Goal: Task Accomplishment & Management: Use online tool/utility

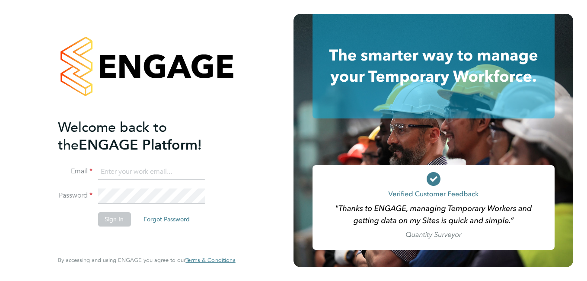
paste input "[EMAIL_ADDRESS][PERSON_NAME][DOMAIN_NAME]"
click at [157, 172] on input "[EMAIL_ADDRESS][PERSON_NAME][DOMAIN_NAME]" at bounding box center [151, 172] width 107 height 16
type input "[EMAIL_ADDRESS][PERSON_NAME][DOMAIN_NAME]"
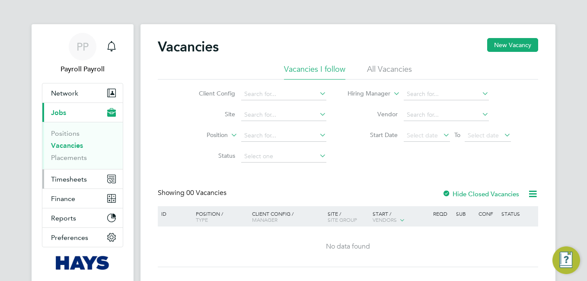
click at [75, 173] on button "Timesheets" at bounding box center [82, 179] width 80 height 19
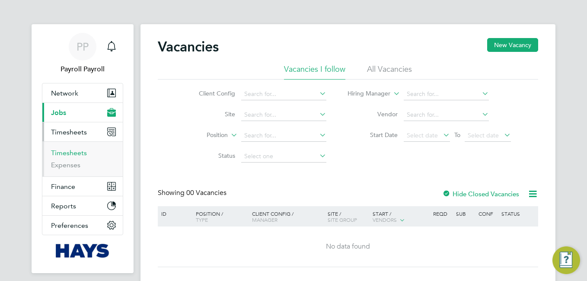
click at [75, 154] on link "Timesheets" at bounding box center [69, 153] width 36 height 8
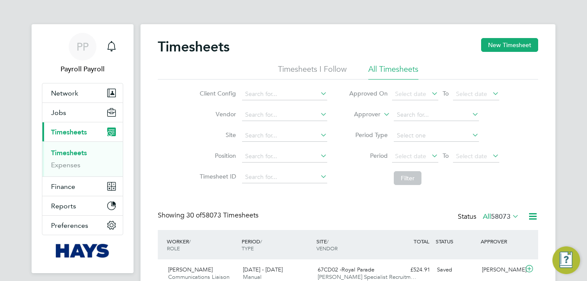
click at [531, 214] on icon at bounding box center [533, 216] width 11 height 11
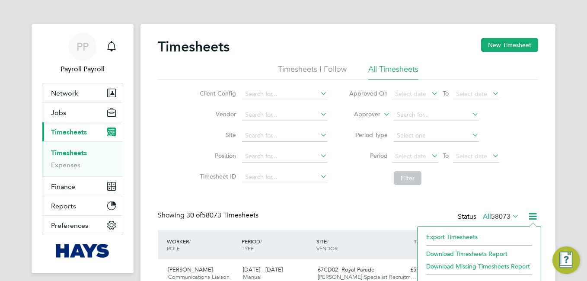
click at [468, 233] on li "Export Timesheets" at bounding box center [479, 237] width 115 height 12
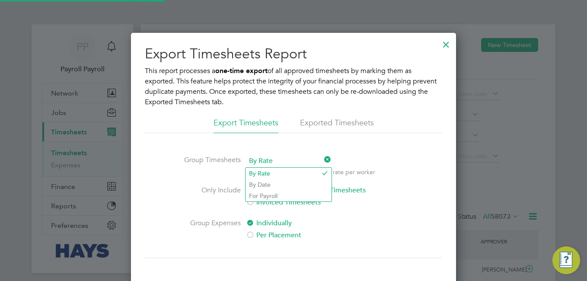
click at [259, 156] on span "By Rate" at bounding box center [288, 161] width 85 height 13
click at [260, 181] on li "By Date" at bounding box center [289, 184] width 86 height 11
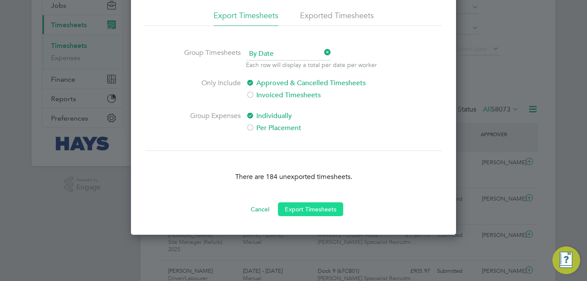
click at [298, 208] on button "Export Timesheets" at bounding box center [310, 209] width 65 height 14
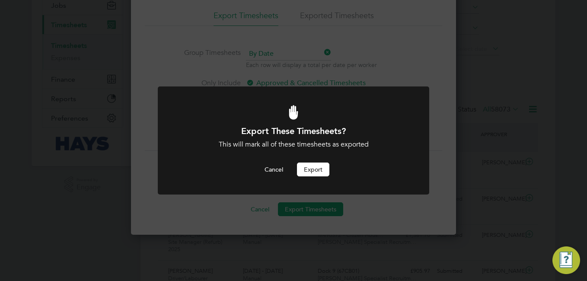
click at [306, 162] on div "Export These Timesheets? This will mark all of these timesheets as exported Can…" at bounding box center [293, 150] width 225 height 51
click at [309, 167] on button "Export" at bounding box center [313, 170] width 32 height 14
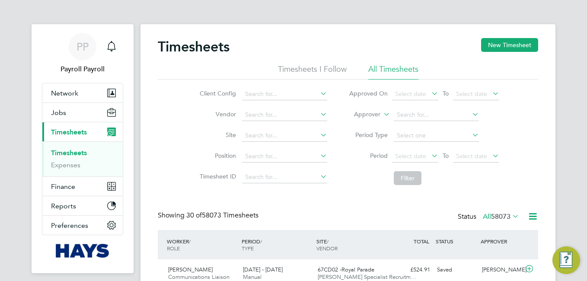
click at [536, 214] on icon at bounding box center [533, 216] width 11 height 11
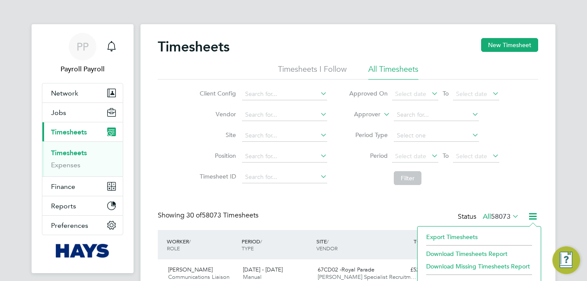
click at [466, 231] on li "Export Timesheets" at bounding box center [479, 237] width 115 height 12
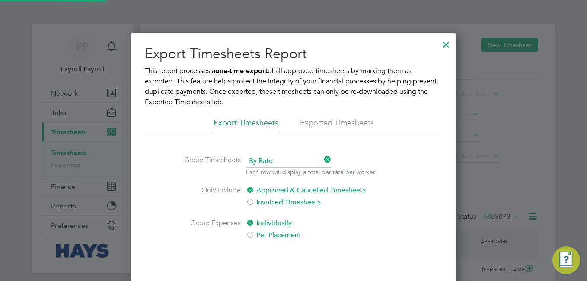
click at [338, 118] on li "Exported Timesheets" at bounding box center [337, 126] width 74 height 16
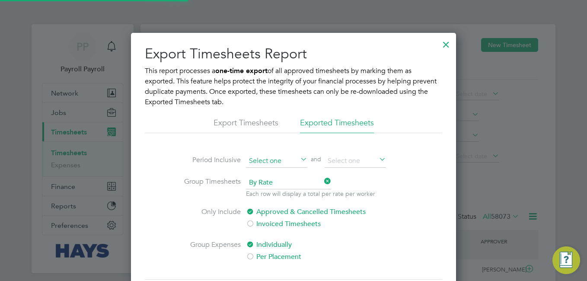
click at [267, 164] on input at bounding box center [276, 161] width 61 height 13
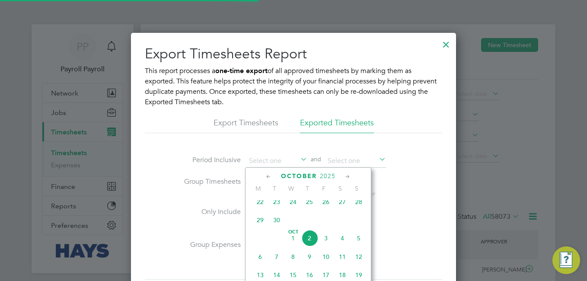
click at [275, 225] on span "30" at bounding box center [277, 220] width 16 height 16
type input "[DATE]"
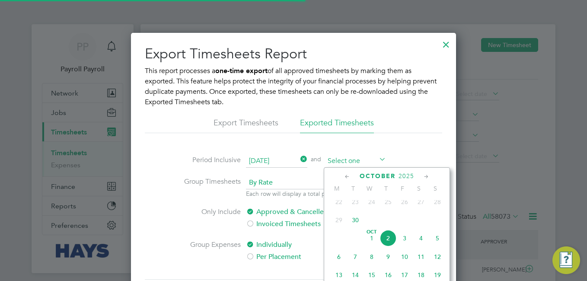
click at [346, 157] on input at bounding box center [355, 161] width 61 height 13
click at [385, 246] on span "2" at bounding box center [388, 238] width 16 height 16
type input "[DATE]"
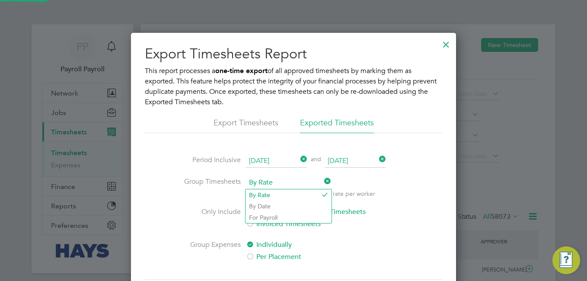
click at [285, 185] on span "By Rate" at bounding box center [288, 182] width 85 height 13
click at [263, 205] on li "By Date" at bounding box center [289, 206] width 86 height 11
click at [408, 181] on li "Group Timesheets By Date Each row will display a total per date per worker" at bounding box center [293, 191] width 235 height 30
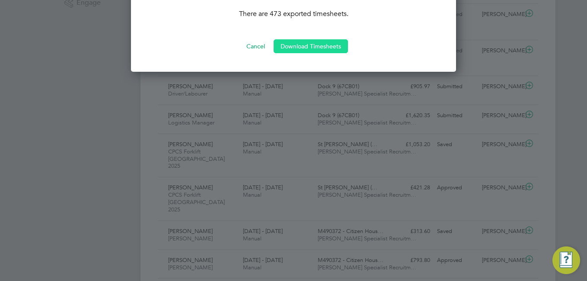
click at [323, 40] on button "Download Timesheets" at bounding box center [311, 46] width 74 height 14
